Goal: Task Accomplishment & Management: Manage account settings

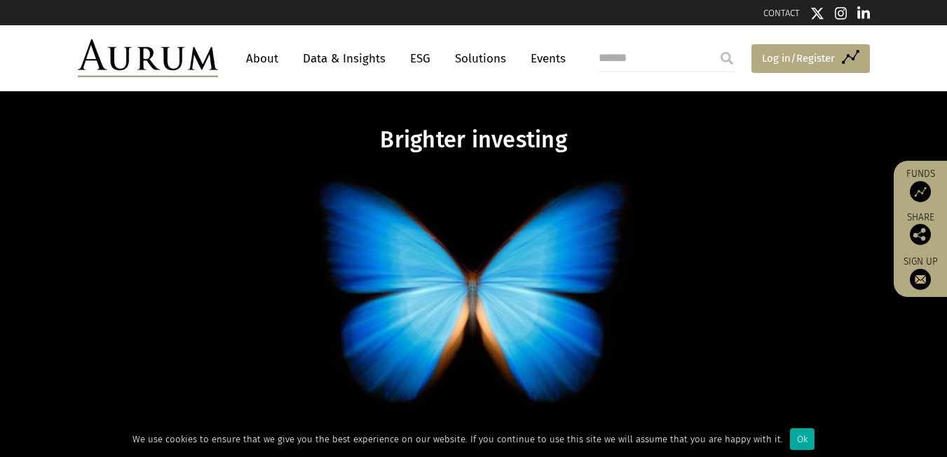
click at [795, 52] on span "Log in/Register" at bounding box center [798, 58] width 73 height 17
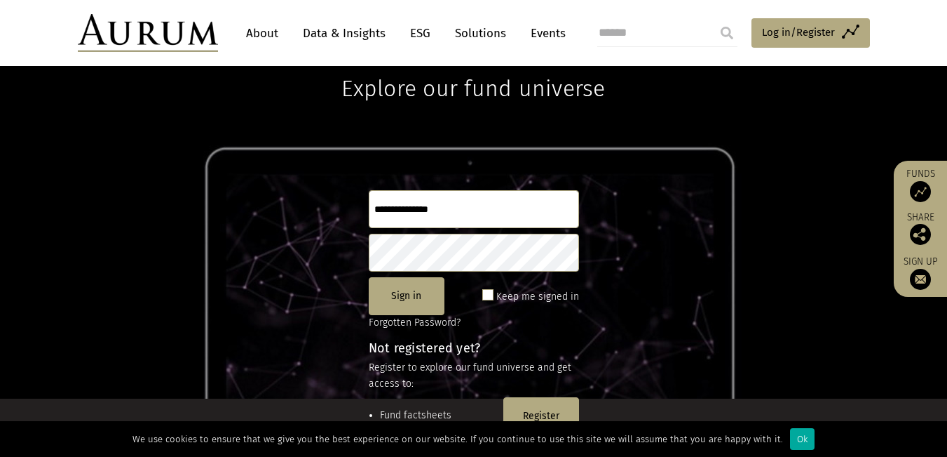
scroll to position [72, 0]
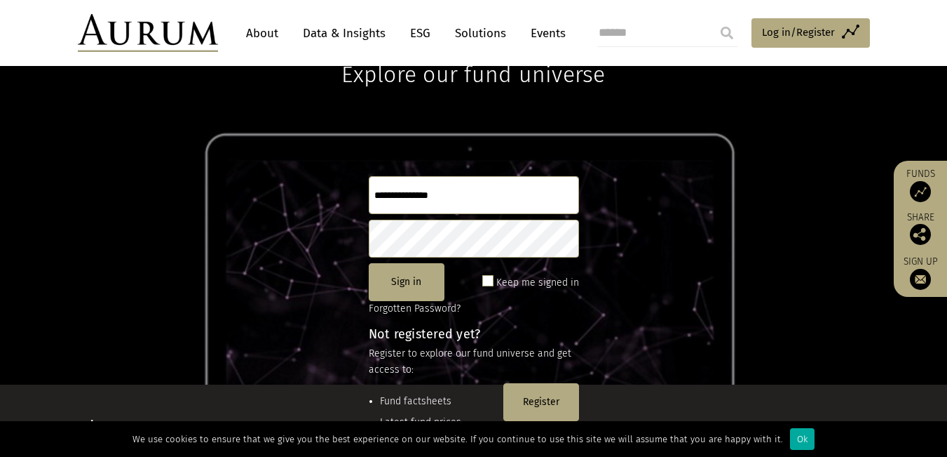
click at [464, 189] on input "text" at bounding box center [474, 195] width 210 height 38
click at [464, 202] on input "text" at bounding box center [474, 195] width 210 height 38
